Goal: Transaction & Acquisition: Obtain resource

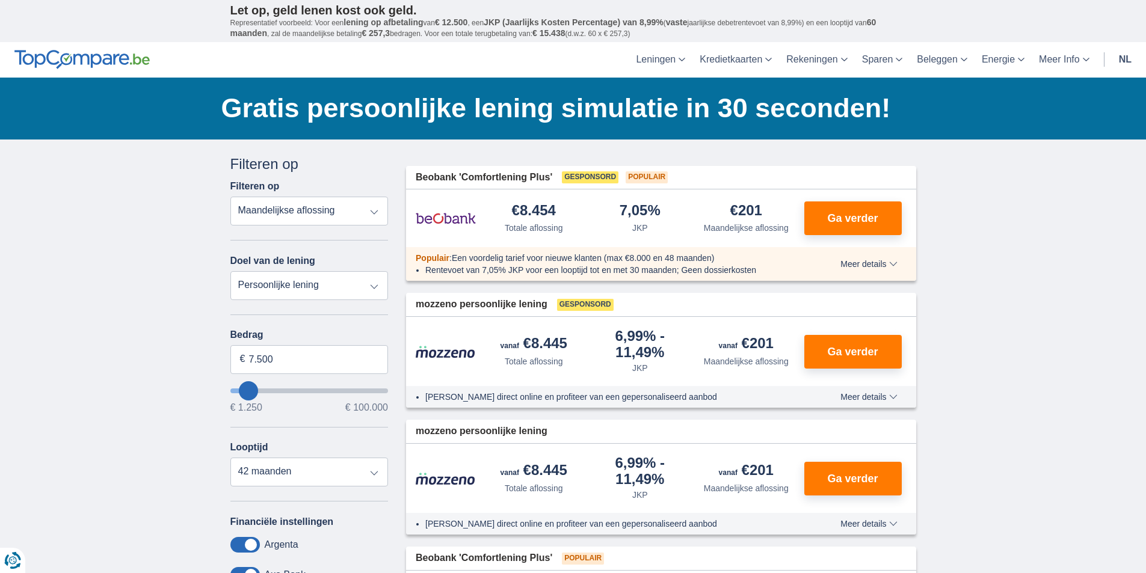
click at [373, 212] on select "Totale aflossing JKP Maandelijkse aflossing" at bounding box center [309, 211] width 158 height 29
click at [230, 197] on select "Totale aflossing JKP Maandelijkse aflossing" at bounding box center [309, 211] width 158 height 29
type input "32250"
type input "32.250"
select select "120"
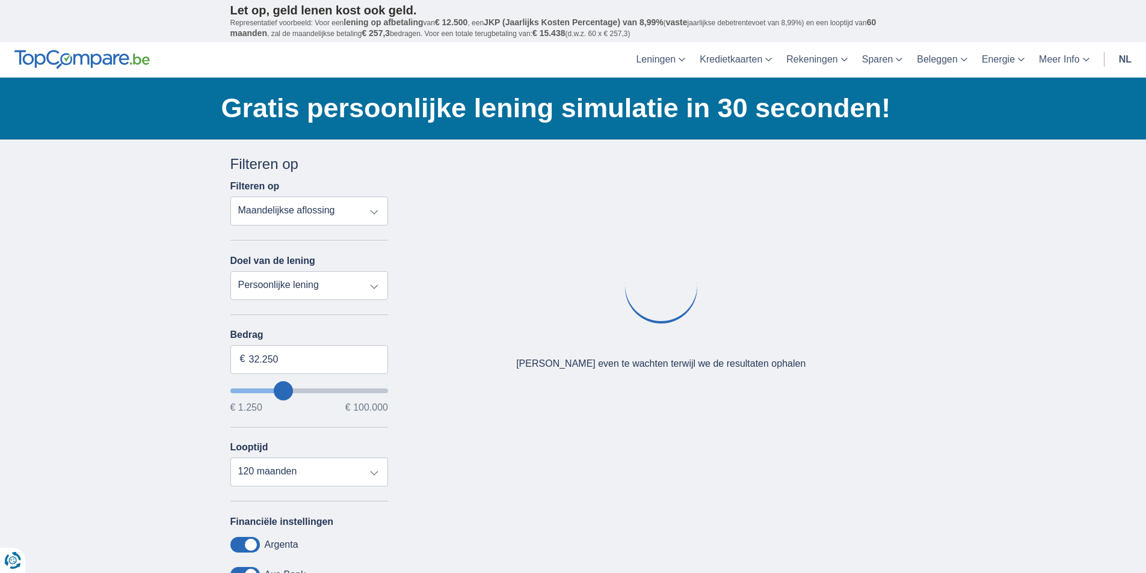
type input "23250"
type input "23.250"
type input "18250"
type input "18.250"
select select "84"
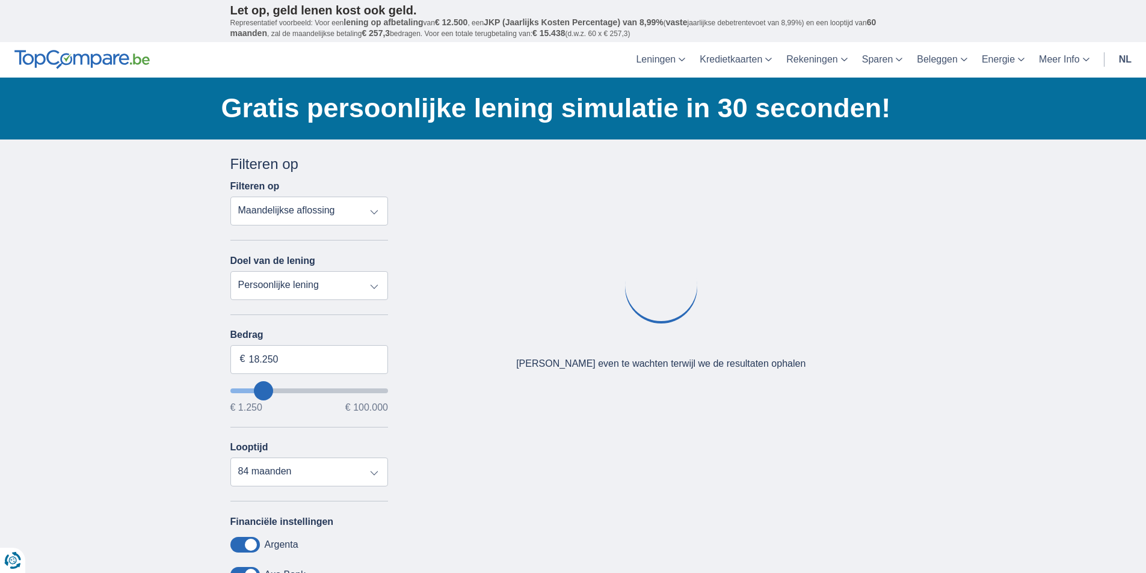
type input "14250"
type input "14.250"
select select "60"
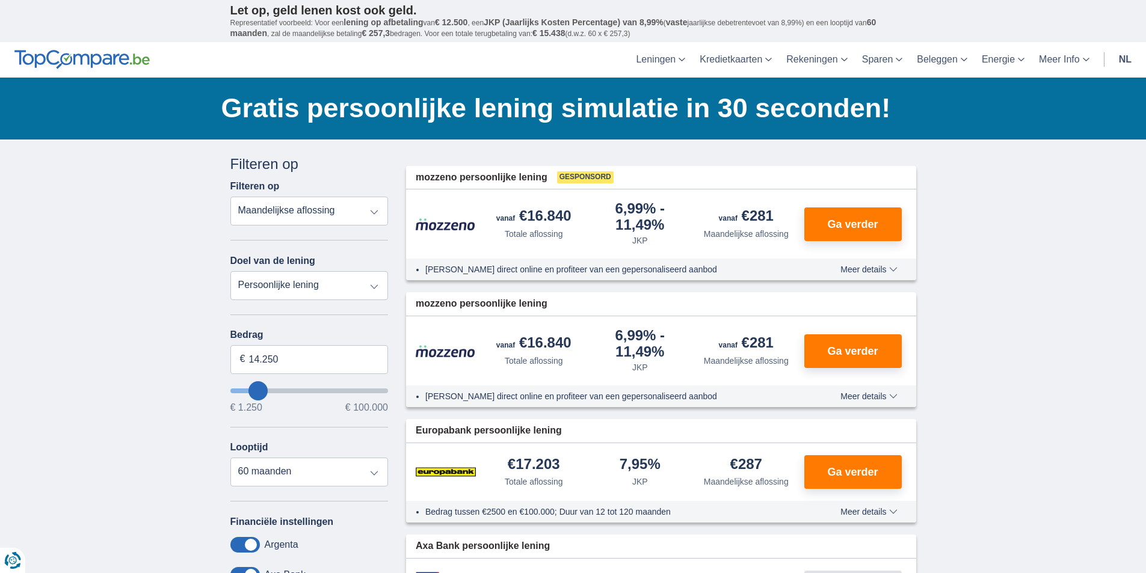
type input "15.250"
type input "15250"
type input "16.250"
type input "16250"
select select "84"
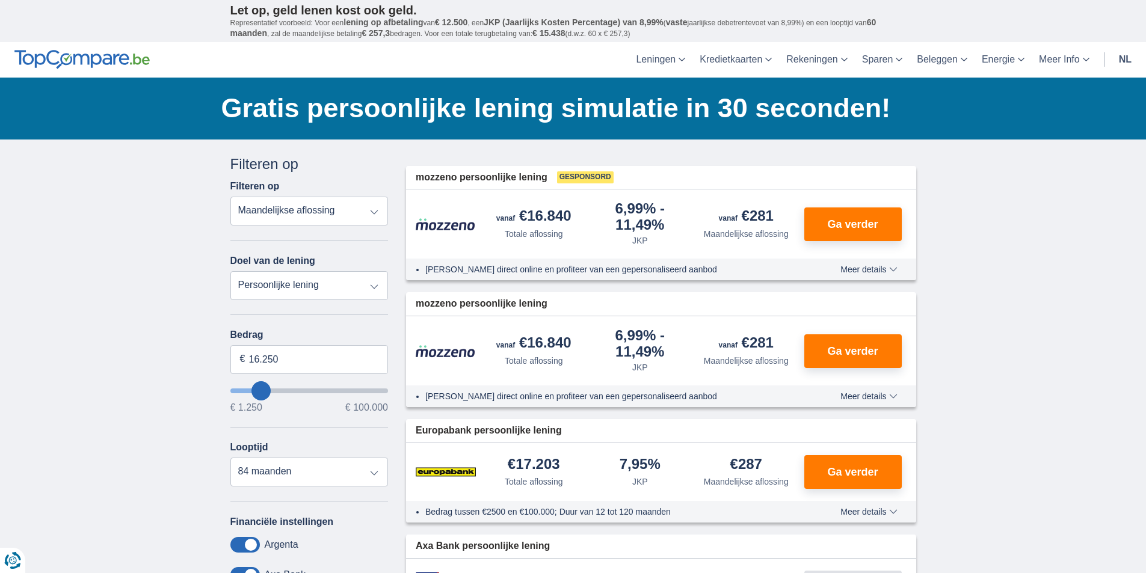
type input "17250"
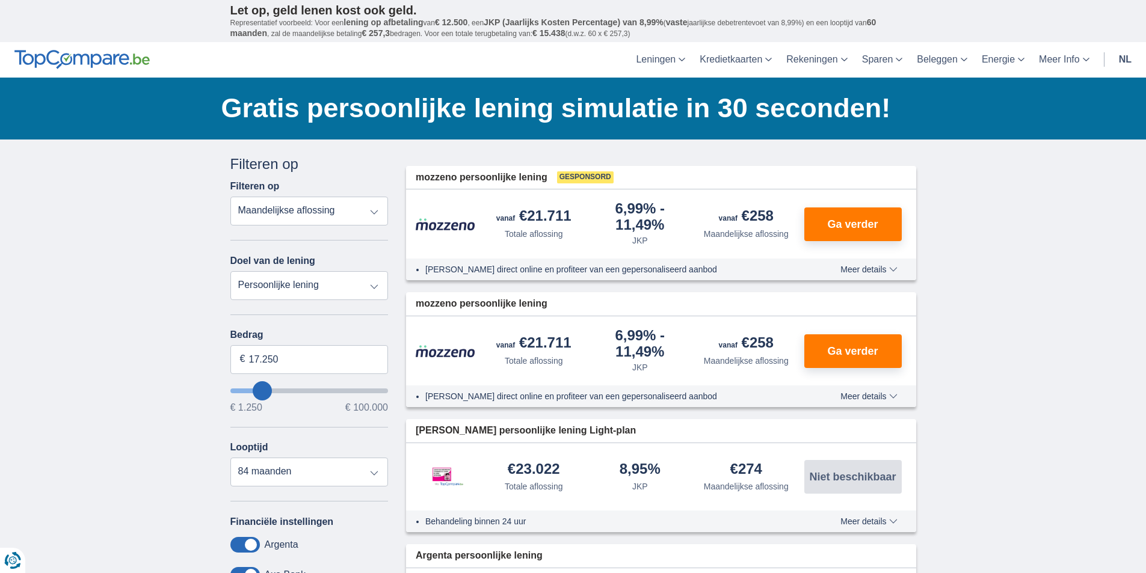
type input "11.250"
type input "11250"
select select "60"
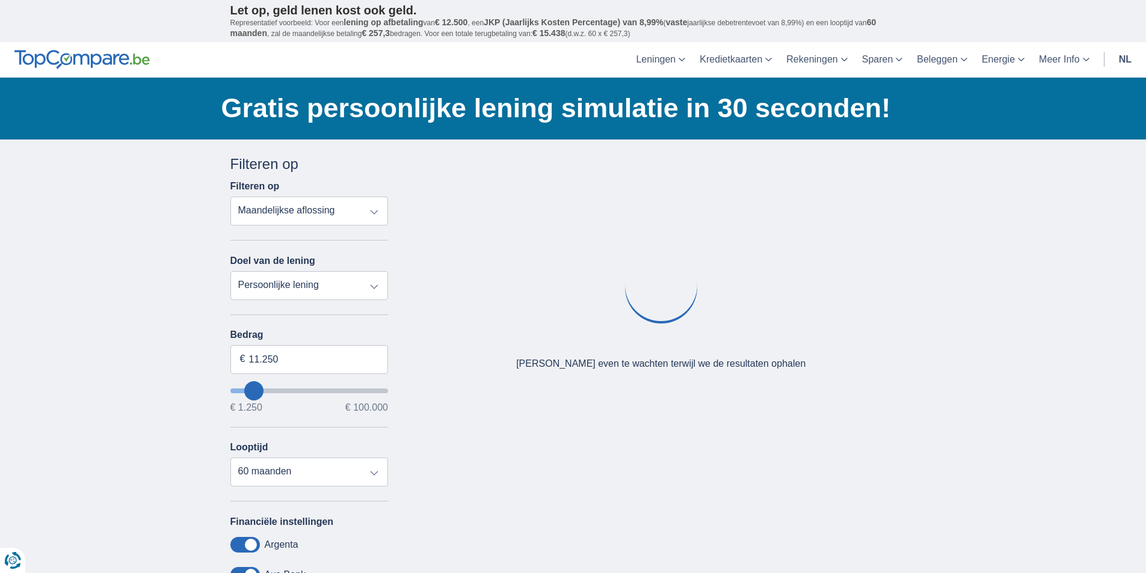
type input "10250"
type input "10.250"
type input "11250"
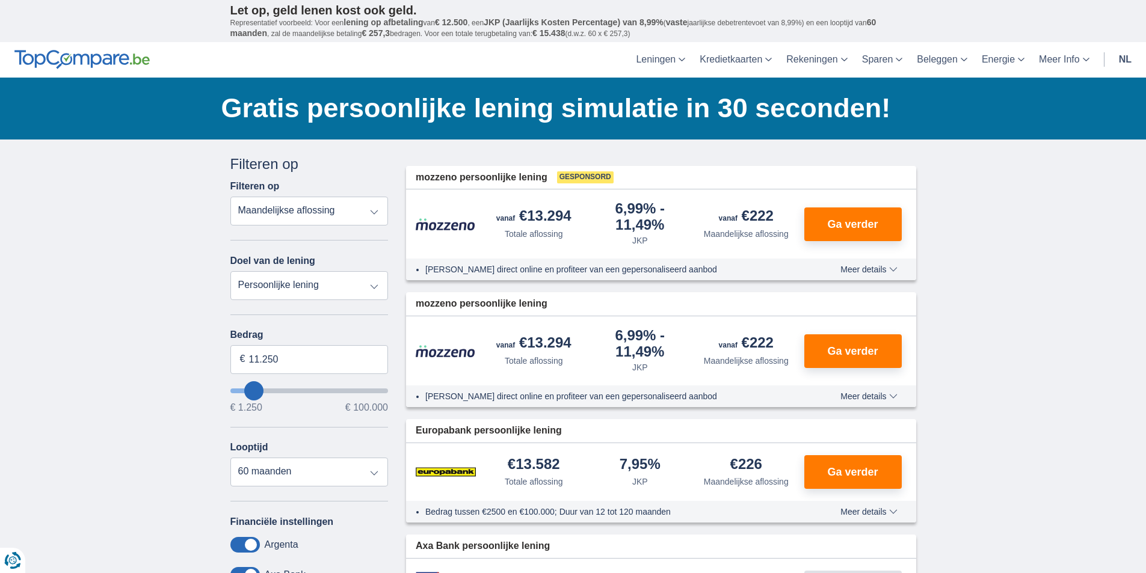
type input "12.250"
type input "12250"
click at [255, 390] on input "wantToBorrow" at bounding box center [309, 390] width 158 height 5
click at [257, 390] on input "wantToBorrow" at bounding box center [309, 390] width 158 height 5
type input "14.250"
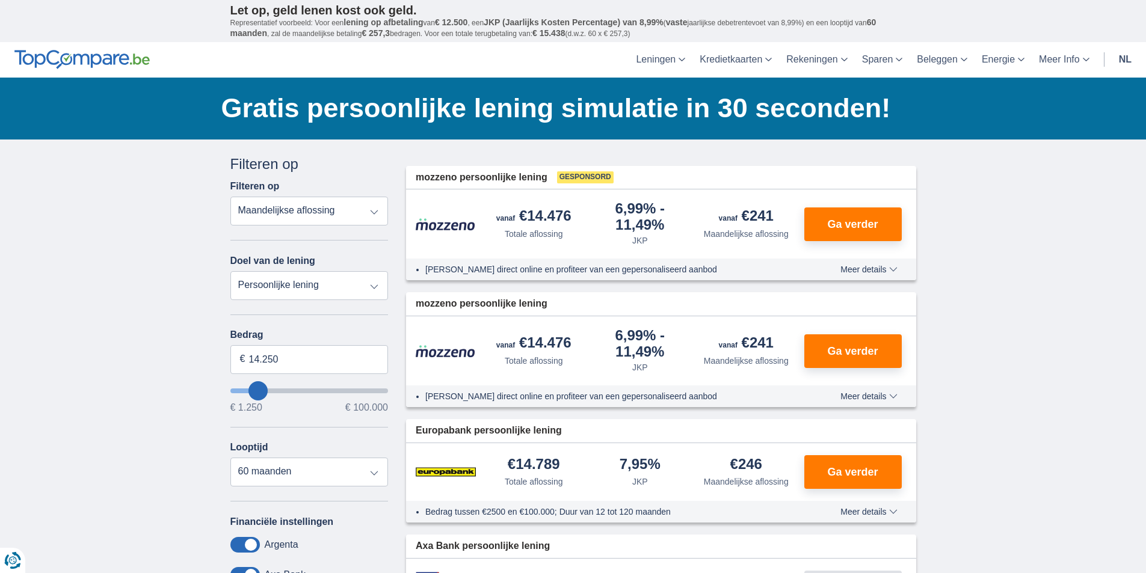
type input "14250"
click at [259, 390] on input "wantToBorrow" at bounding box center [309, 390] width 158 height 5
type input "15.250"
type input "15250"
select select "84"
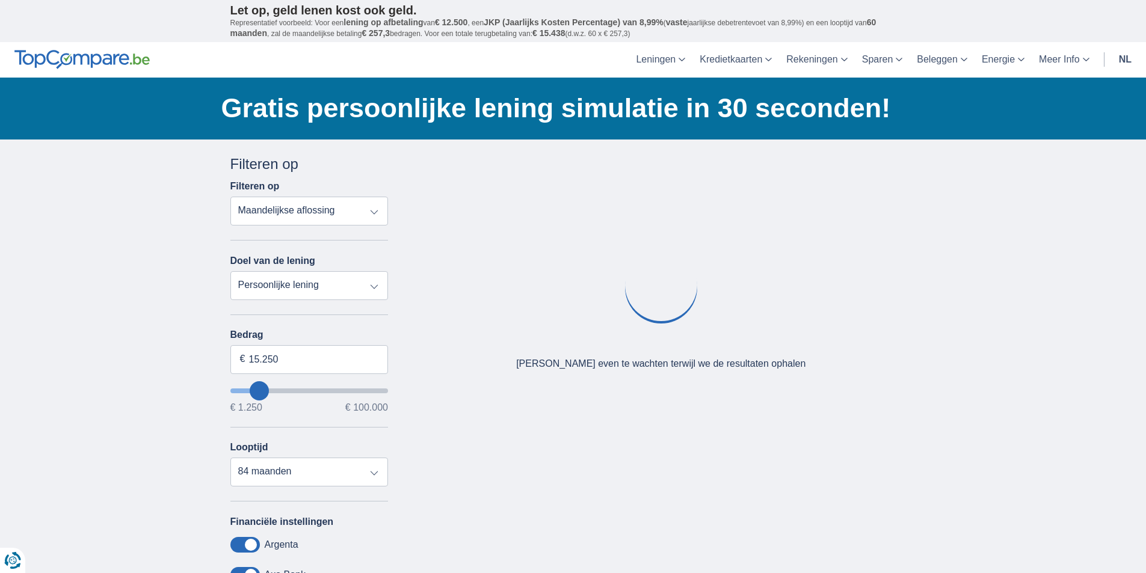
type input "15250"
click at [259, 390] on input "wantToBorrow" at bounding box center [309, 390] width 158 height 5
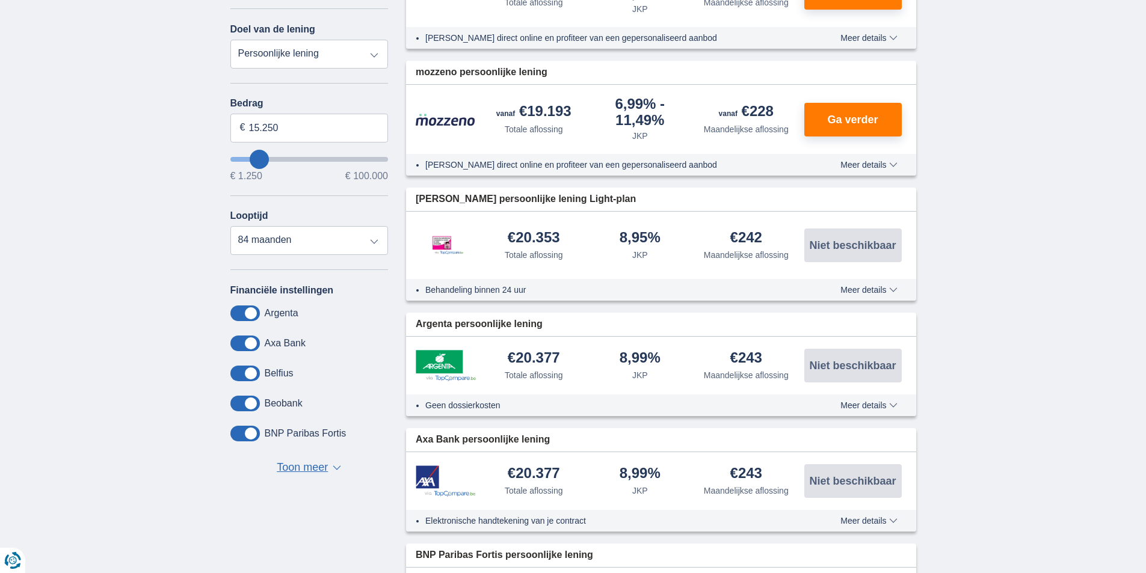
scroll to position [60, 0]
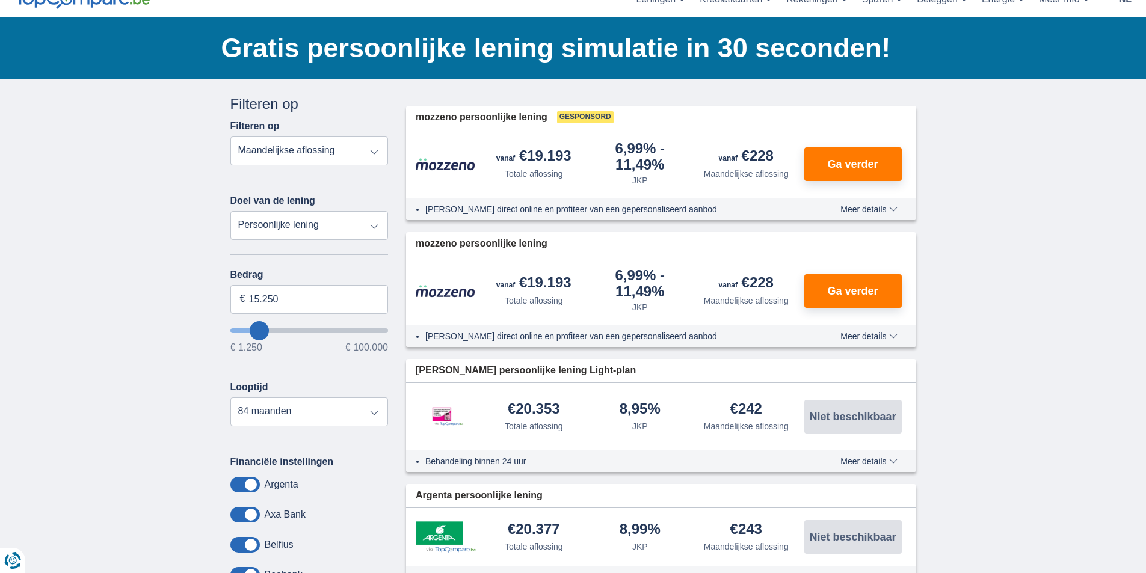
click at [864, 209] on span "Meer details" at bounding box center [868, 209] width 57 height 8
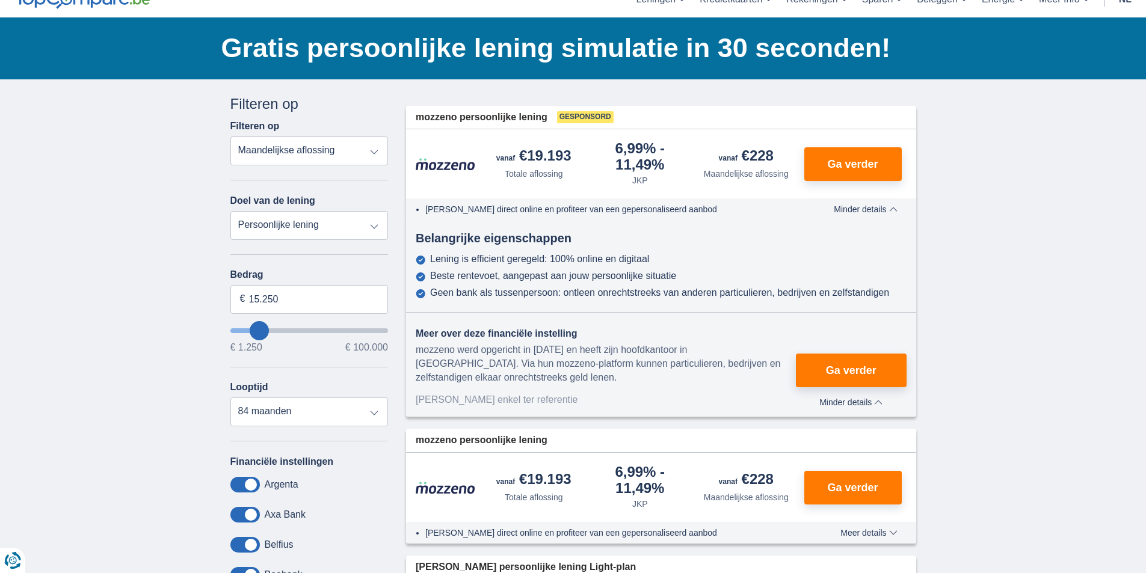
click at [858, 209] on span "Minder details" at bounding box center [864, 209] width 63 height 8
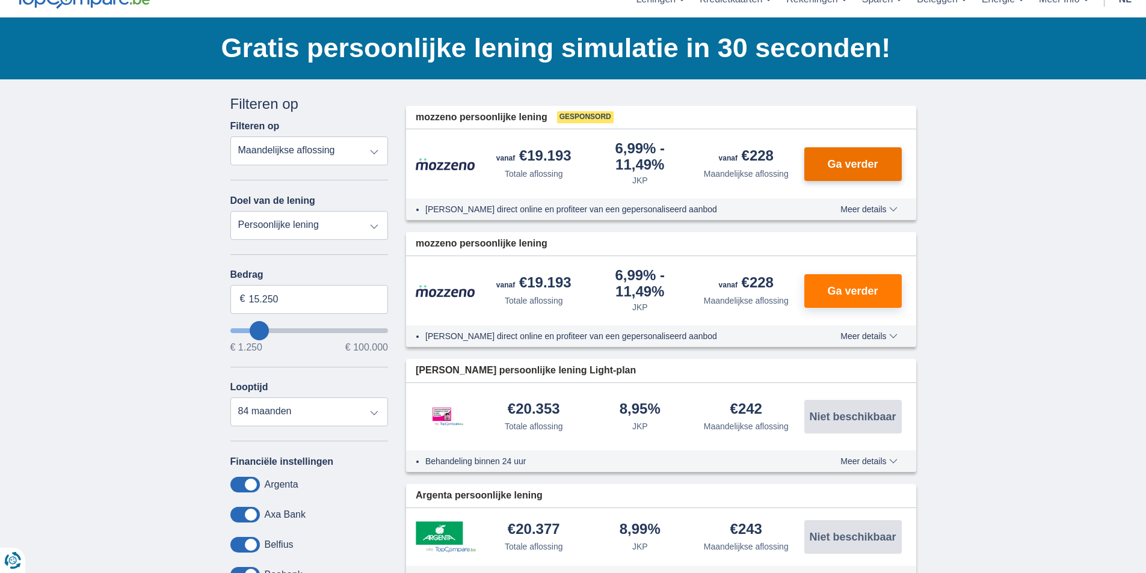
click at [850, 161] on span "Ga verder" at bounding box center [852, 164] width 51 height 11
